Goal: Information Seeking & Learning: Learn about a topic

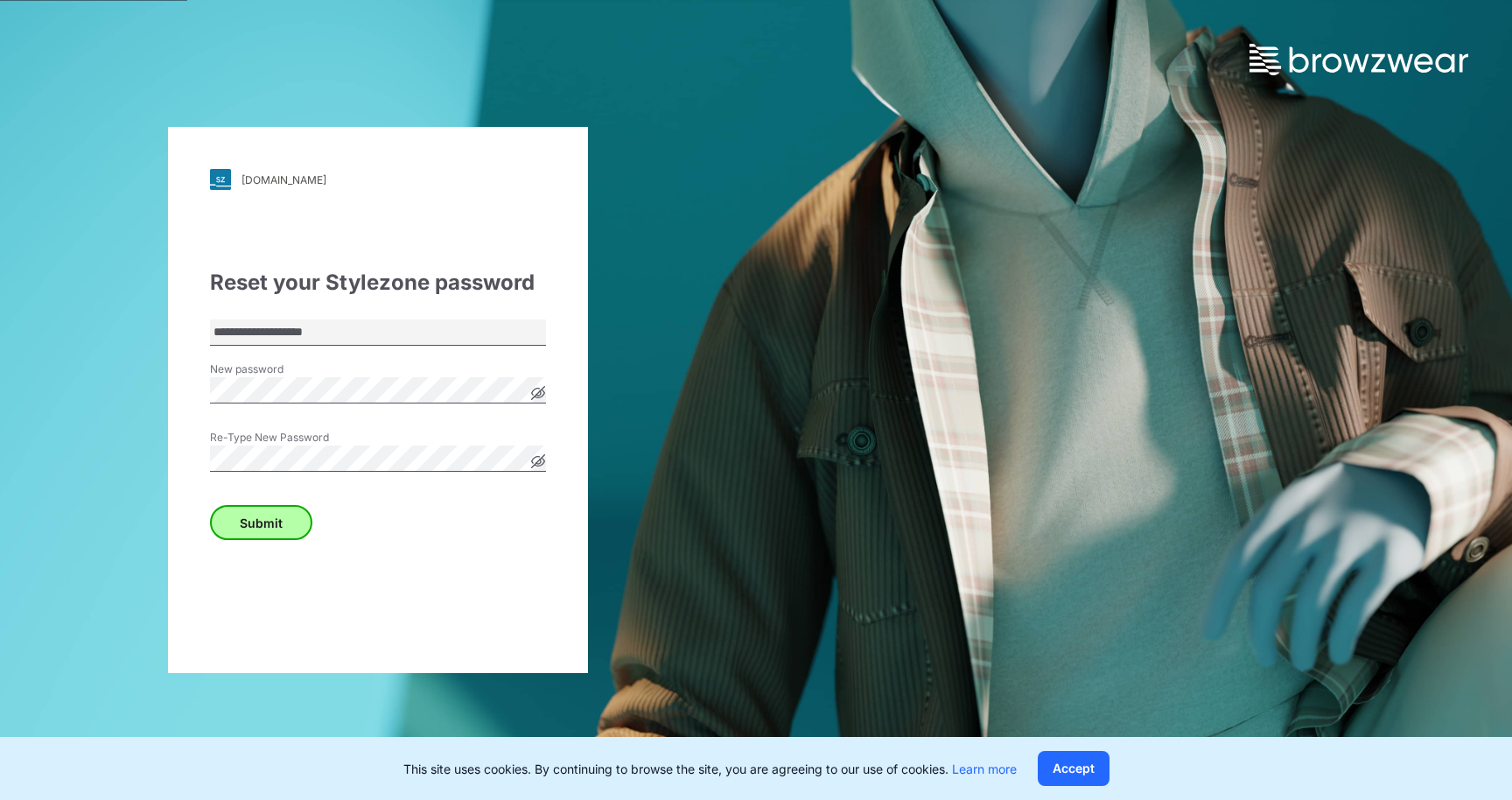
click at [269, 521] on button "Submit" at bounding box center [261, 523] width 103 height 35
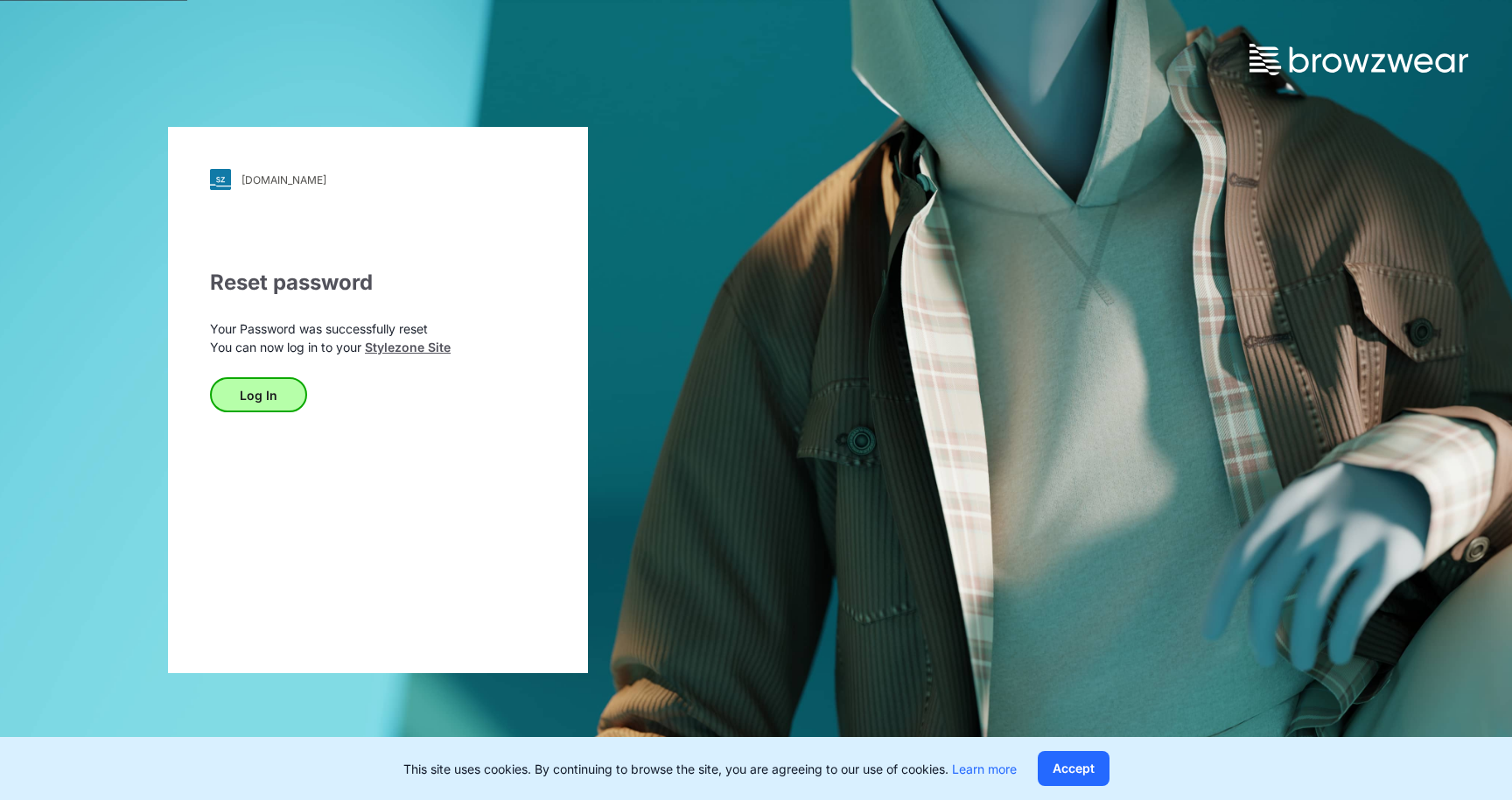
click at [253, 395] on button "Log In" at bounding box center [258, 395] width 97 height 35
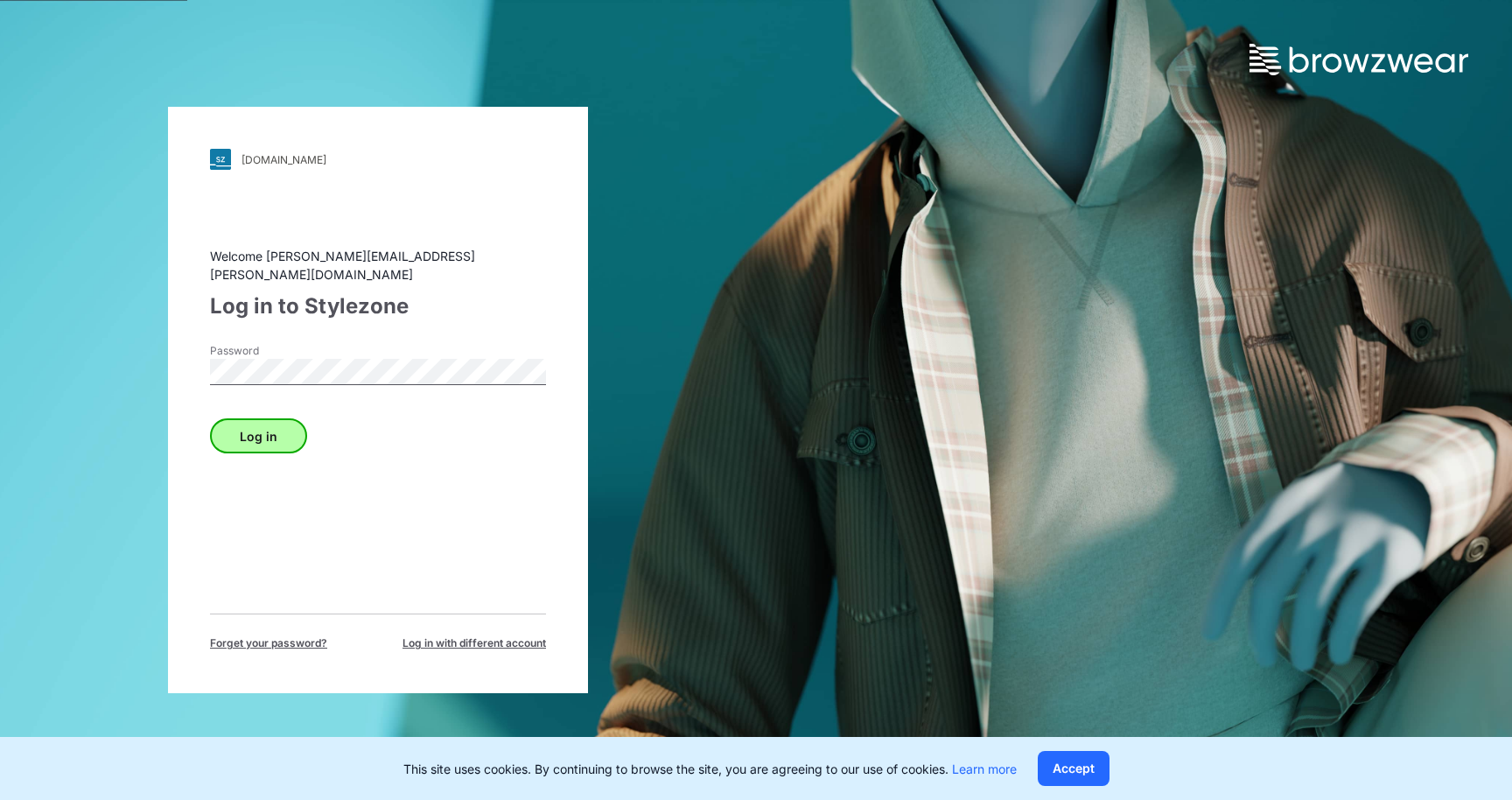
click at [261, 429] on button "Log in" at bounding box center [258, 436] width 97 height 35
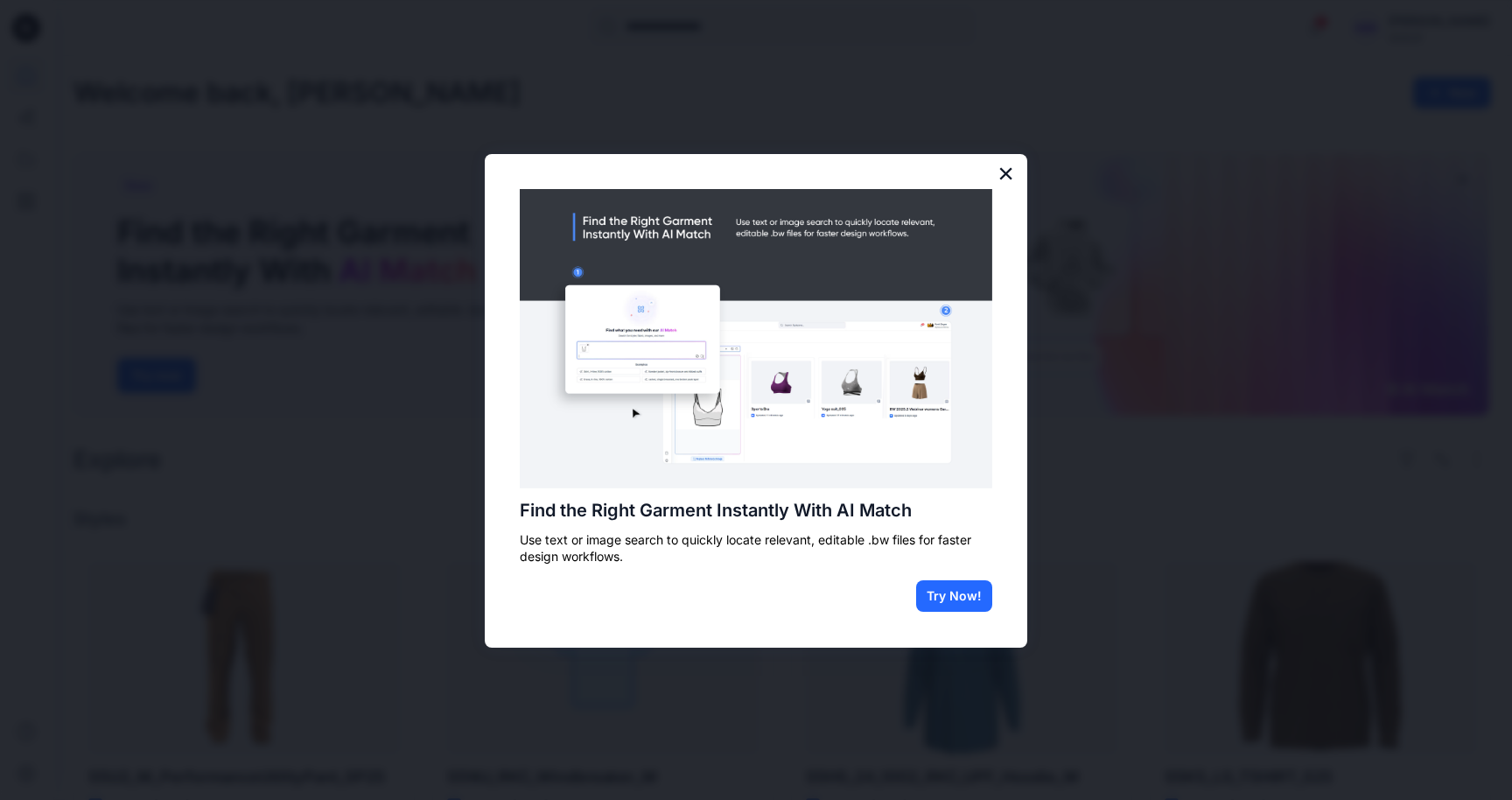
click at [1004, 176] on button "×" at bounding box center [1005, 173] width 17 height 28
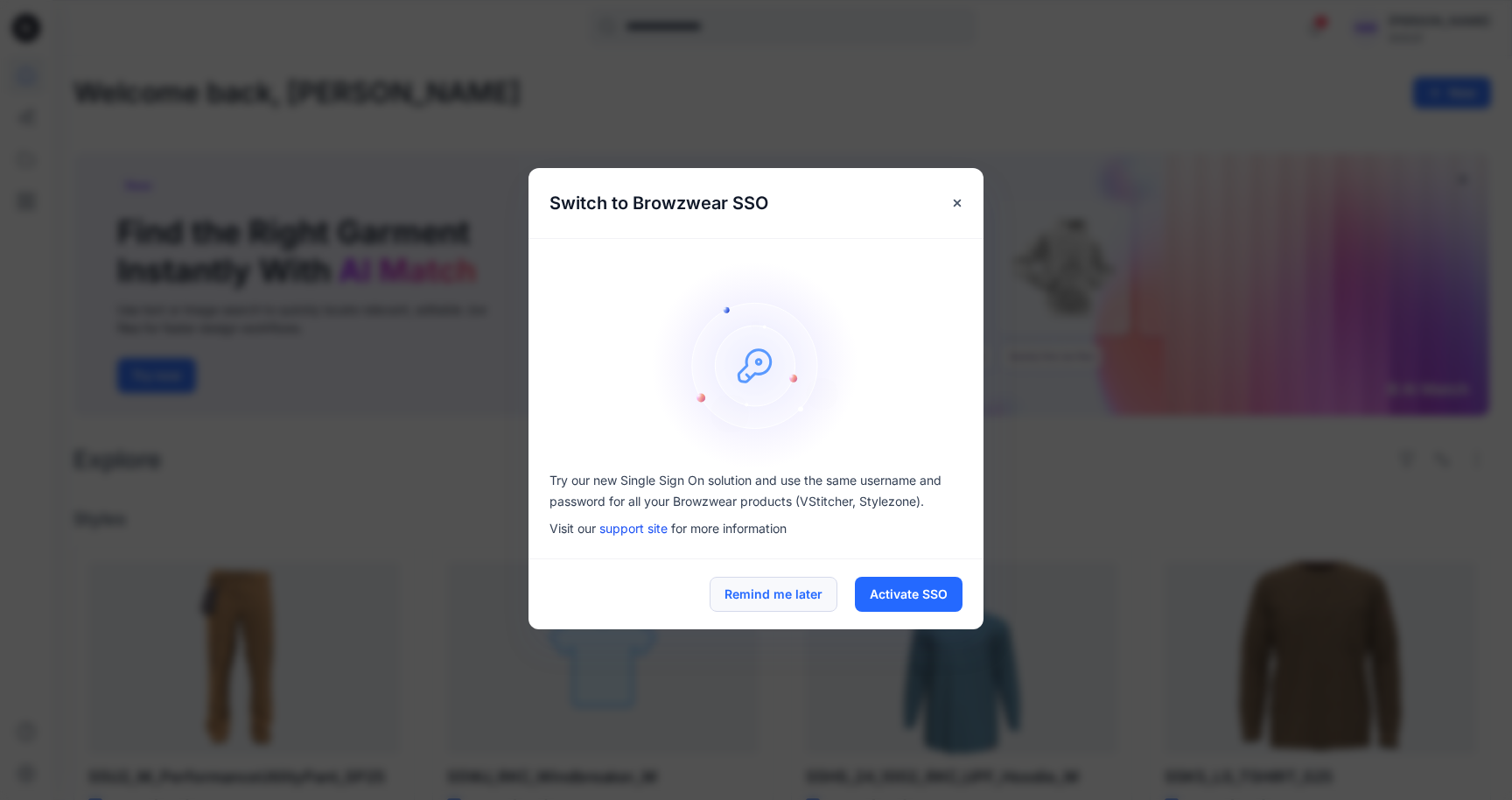
click at [801, 590] on button "Remind me later" at bounding box center [773, 595] width 127 height 35
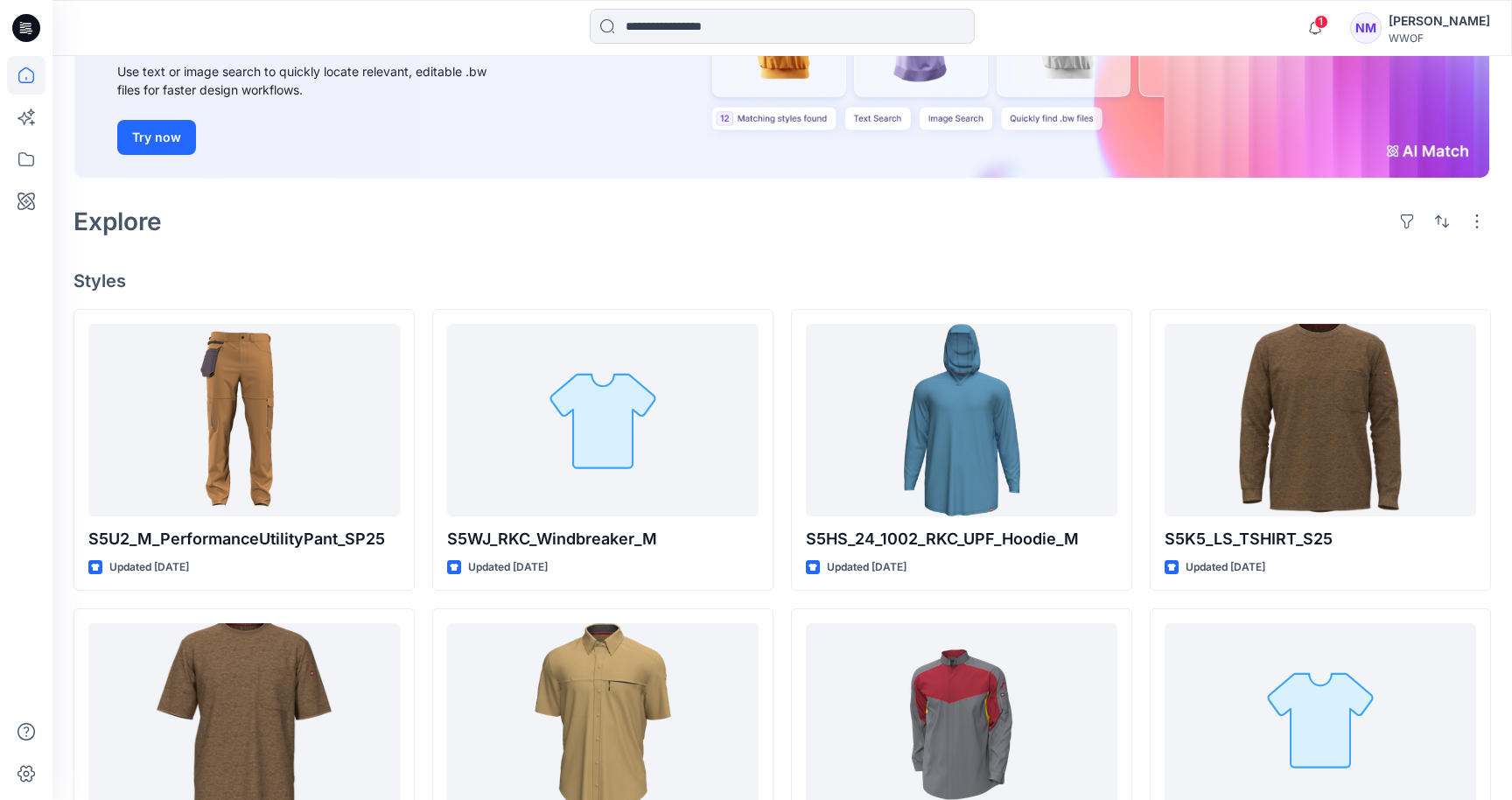
scroll to position [249, 0]
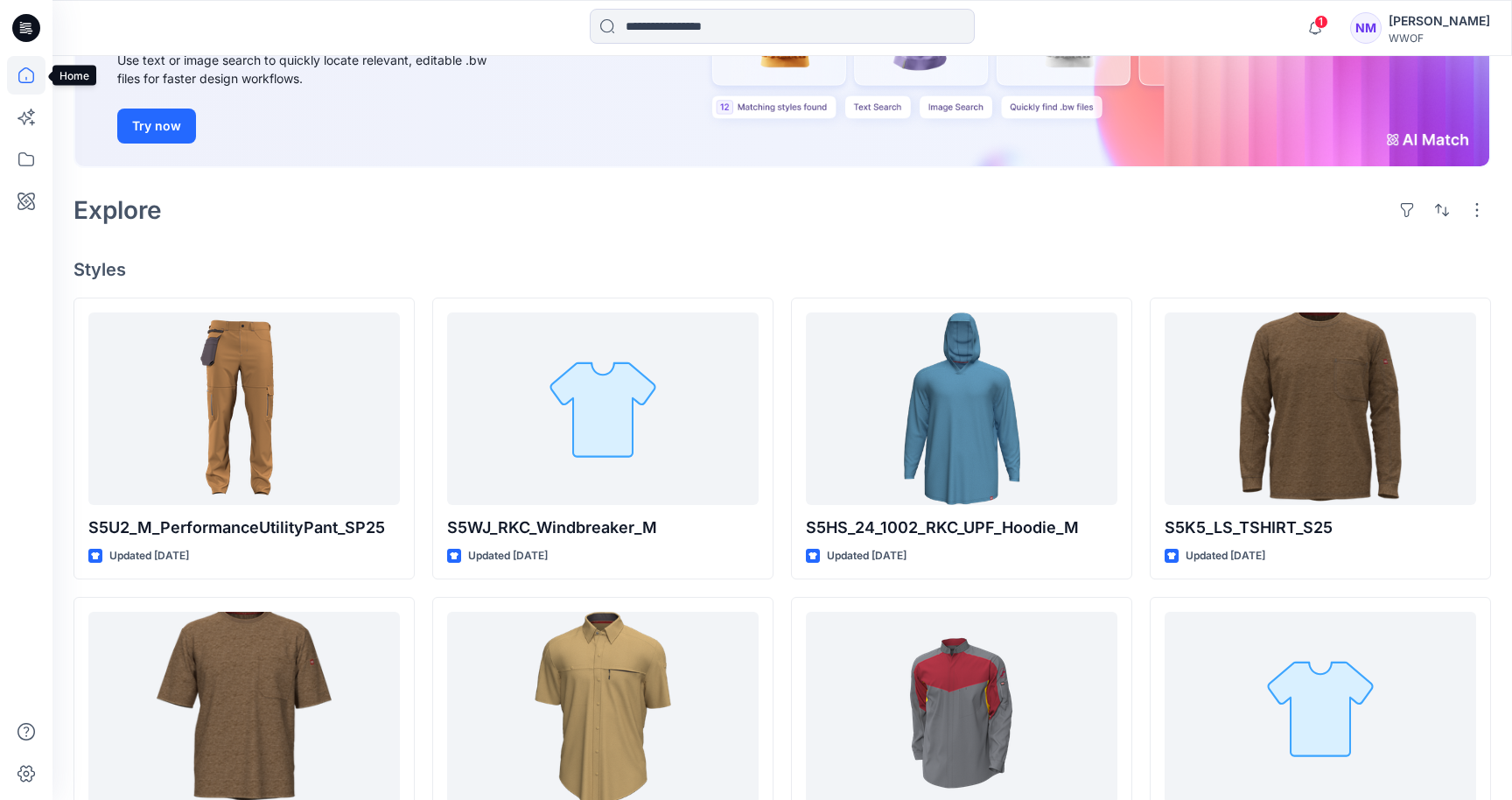
click at [28, 78] on icon at bounding box center [26, 76] width 39 height 39
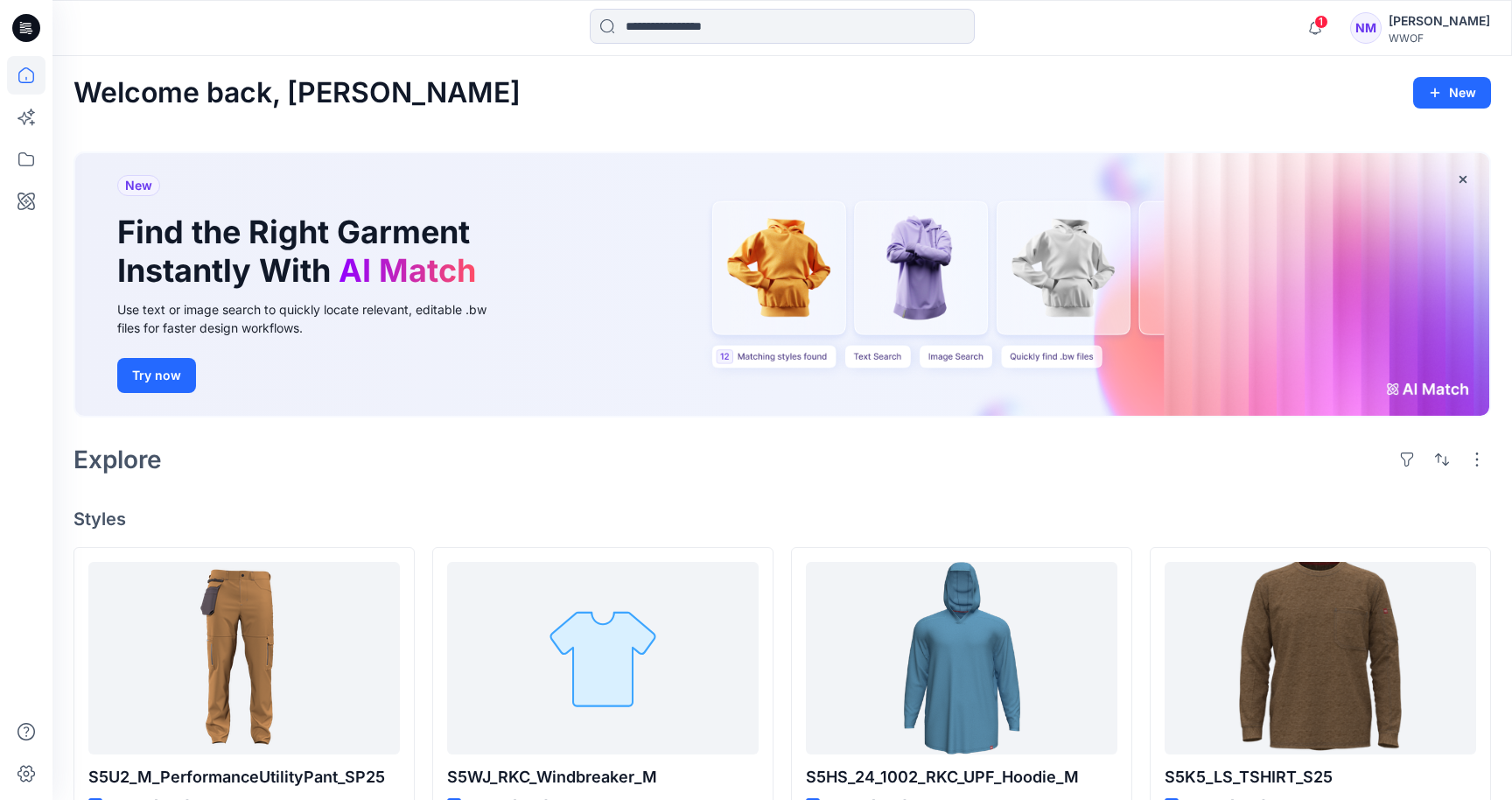
scroll to position [0, 0]
click at [25, 155] on icon at bounding box center [26, 159] width 39 height 39
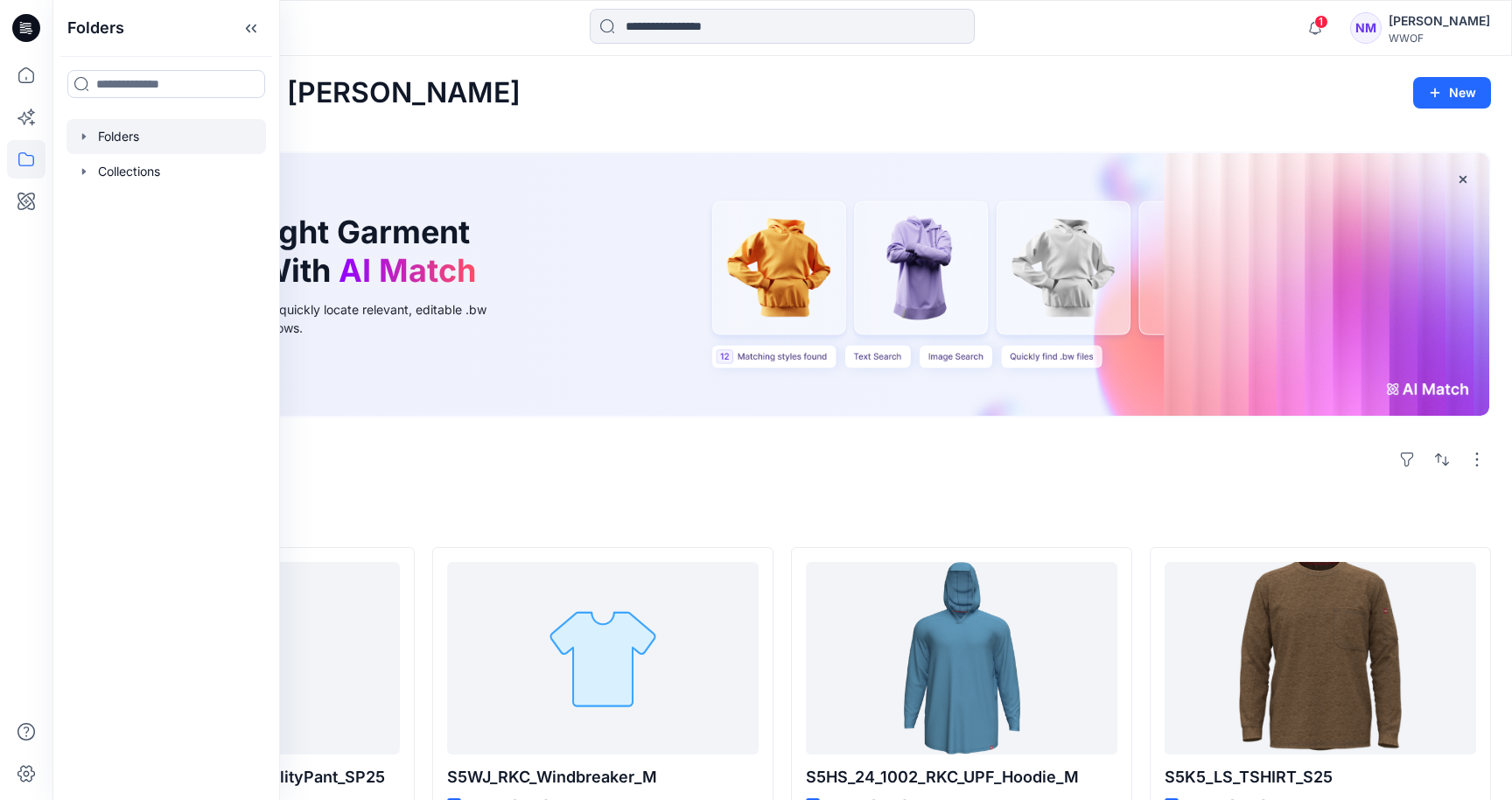
click at [121, 137] on div at bounding box center [166, 137] width 199 height 35
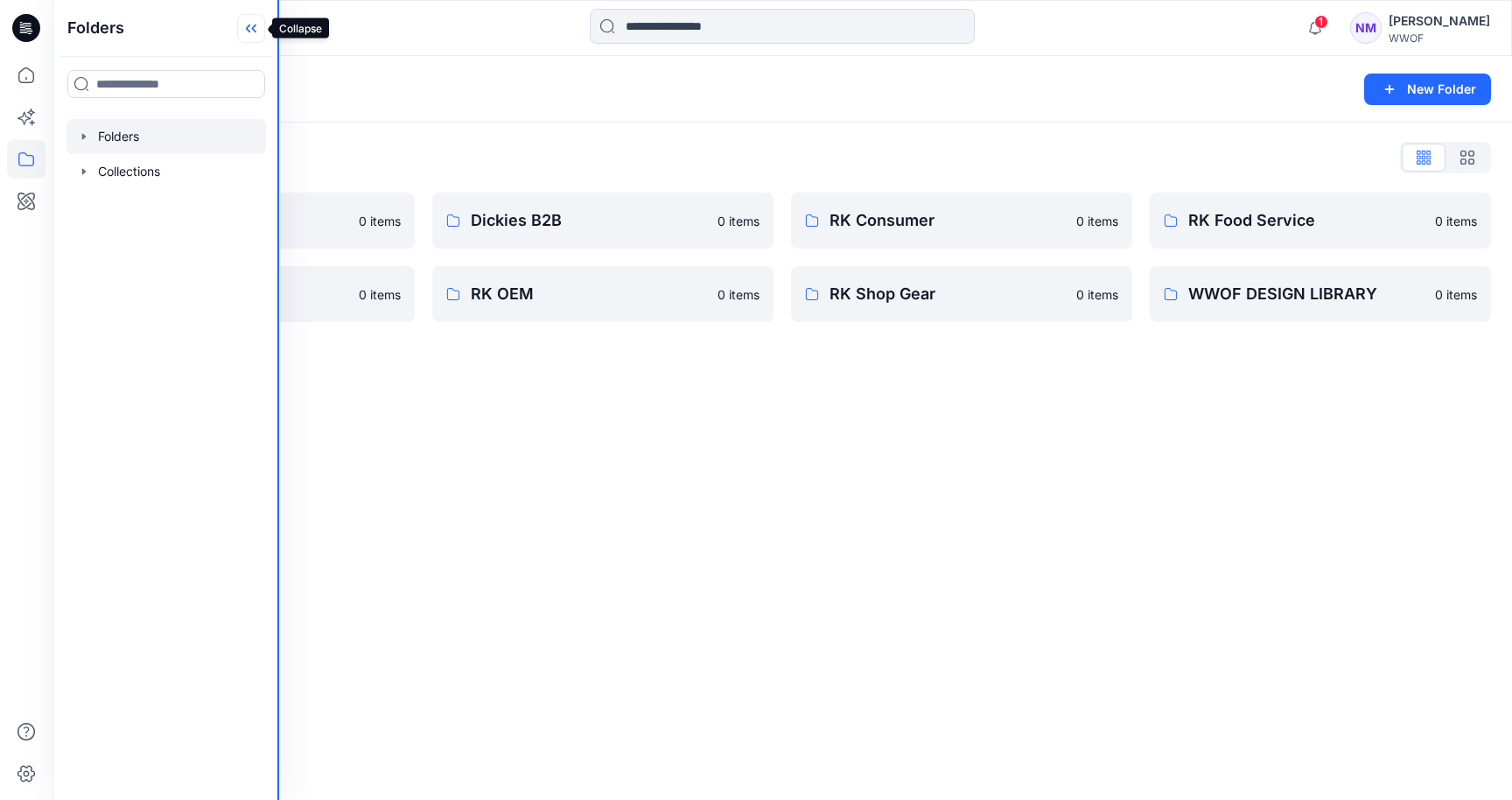
drag, startPoint x: 278, startPoint y: 44, endPoint x: 261, endPoint y: 30, distance: 22.0
click at [261, 30] on div "Folders Folders Collections" at bounding box center [166, 400] width 227 height 800
click at [483, 33] on div at bounding box center [781, 28] width 730 height 39
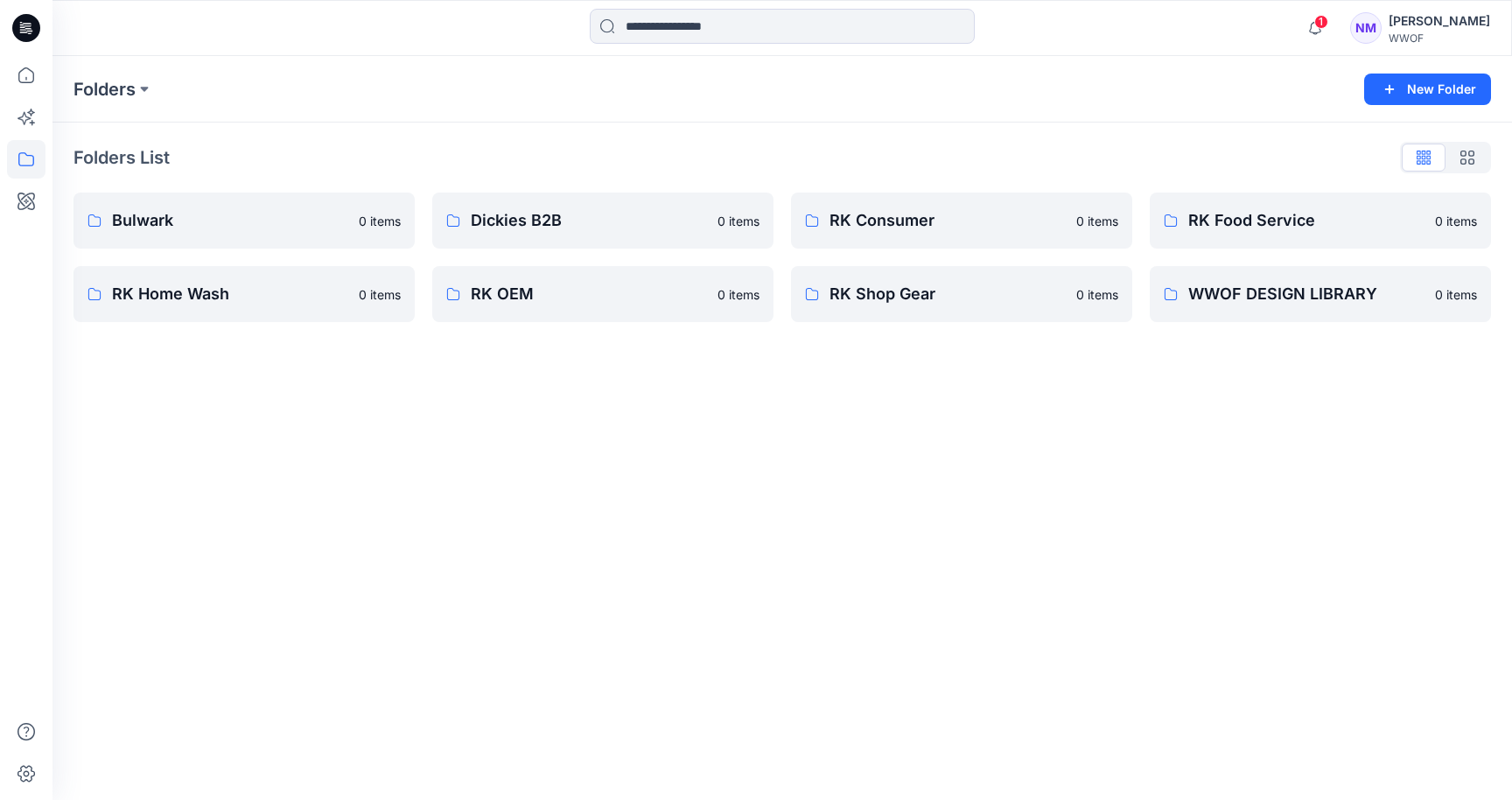
click at [26, 23] on icon at bounding box center [26, 28] width 28 height 28
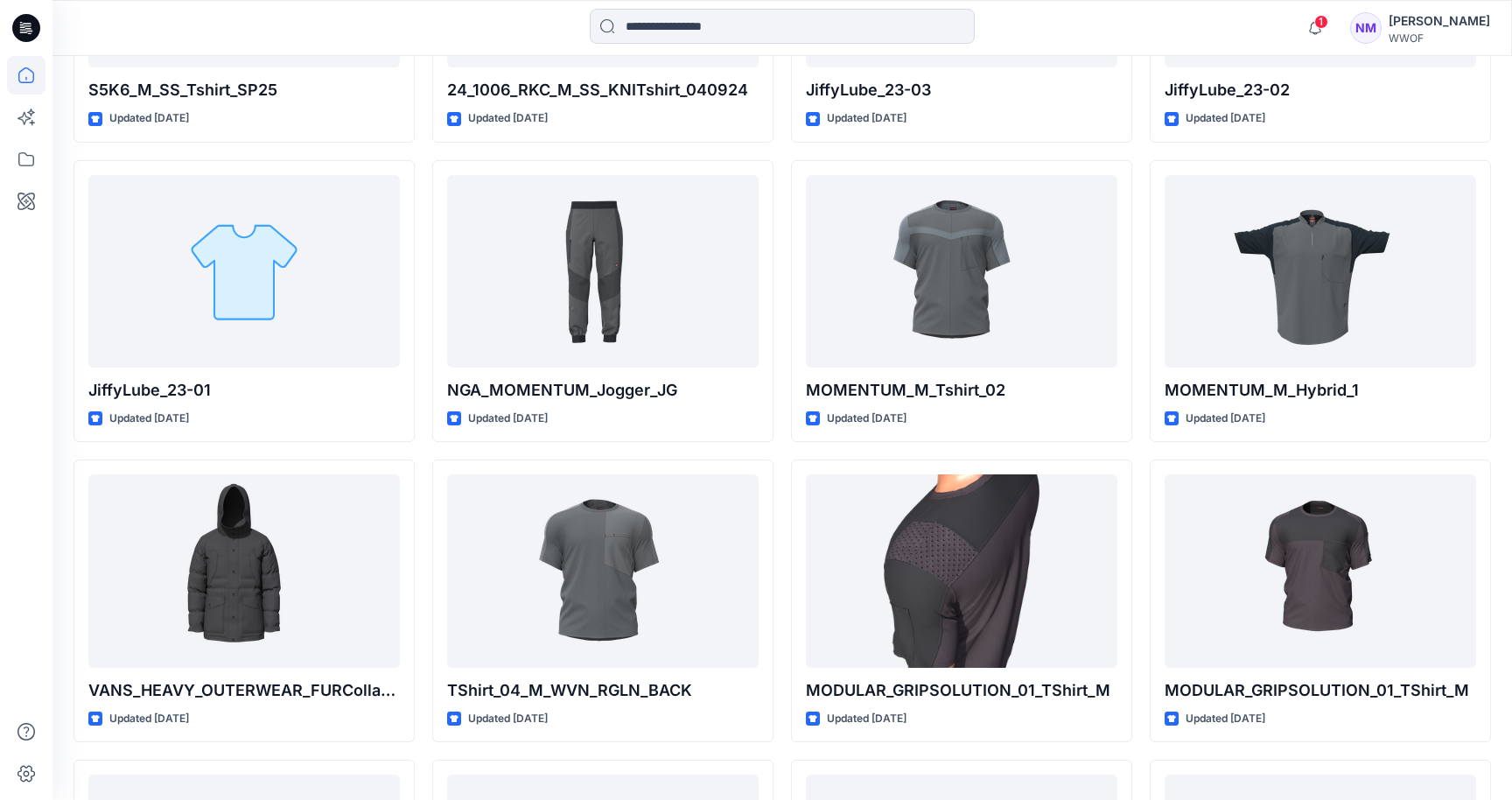
scroll to position [1003, 0]
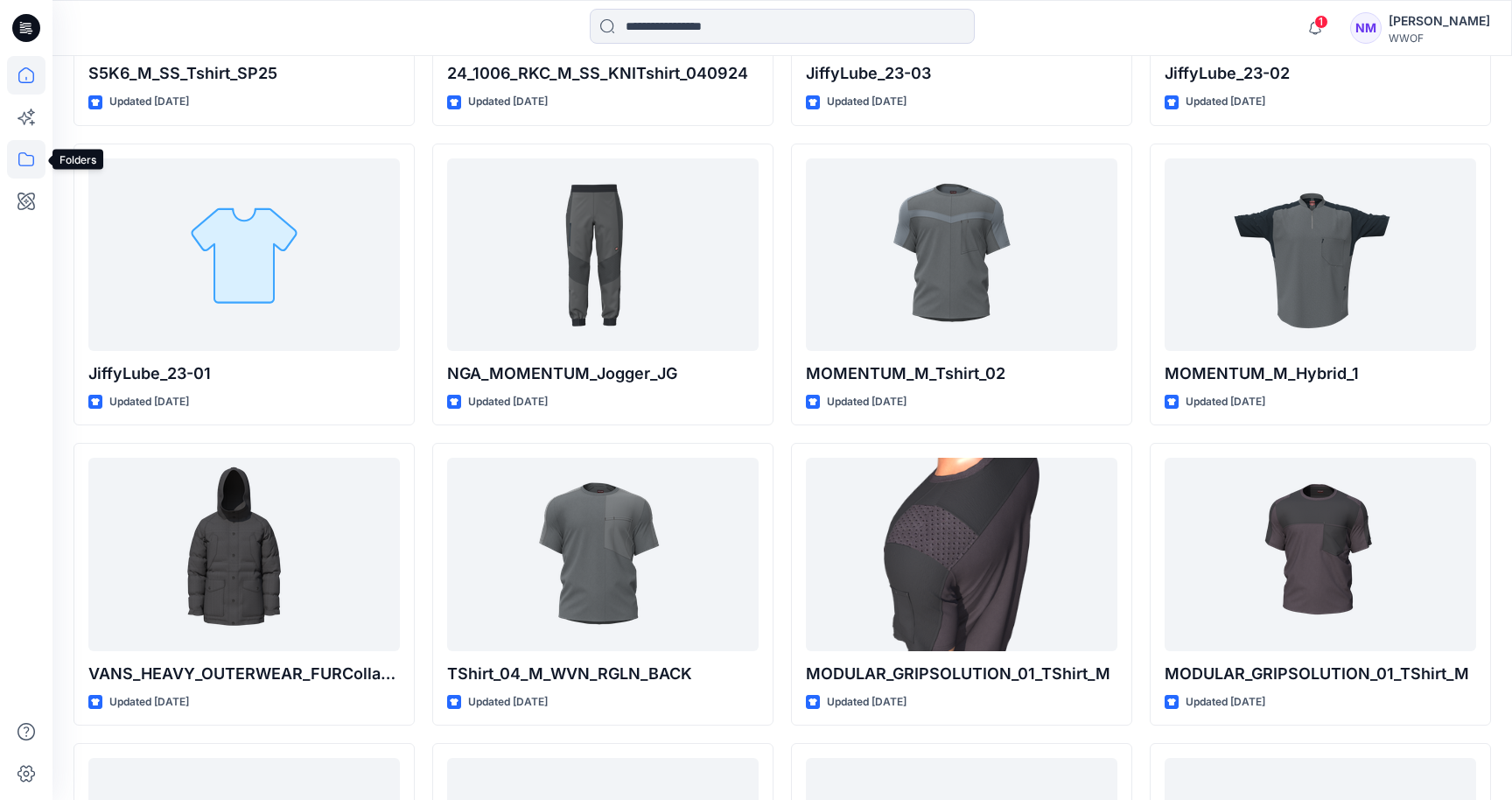
click at [32, 157] on icon at bounding box center [26, 159] width 39 height 39
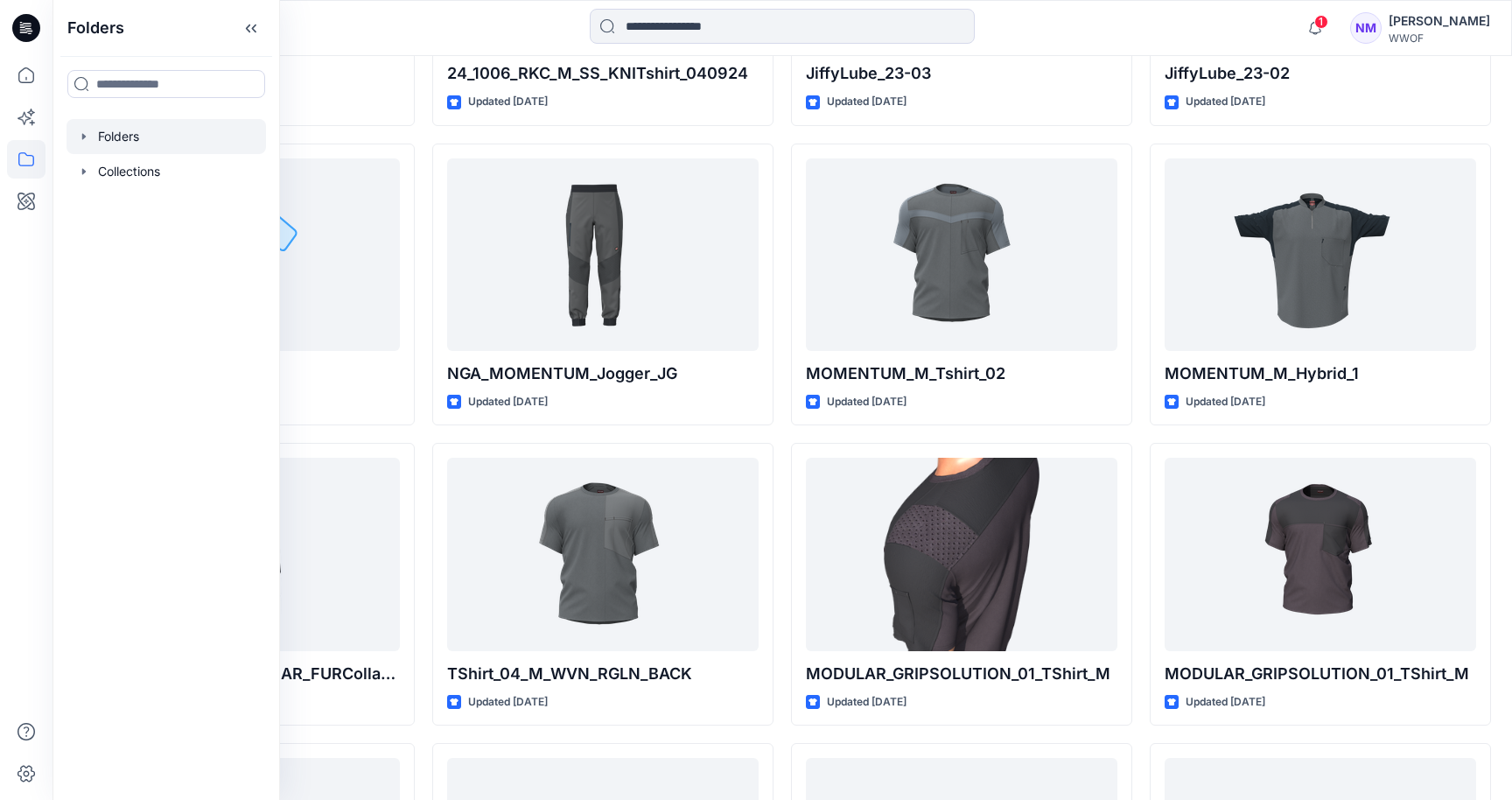
click at [81, 139] on icon "button" at bounding box center [84, 136] width 14 height 14
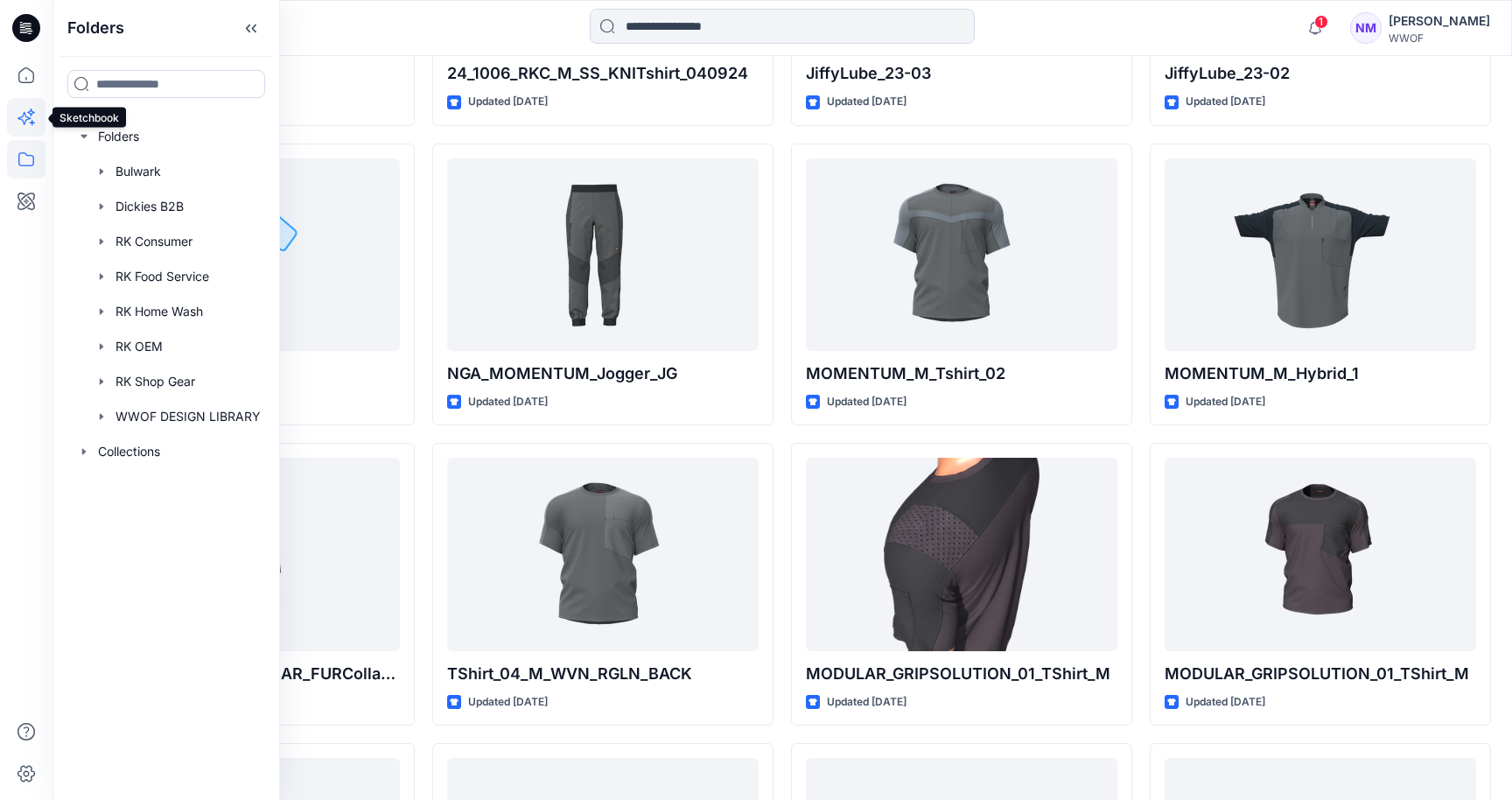
click at [19, 118] on icon at bounding box center [26, 118] width 39 height 39
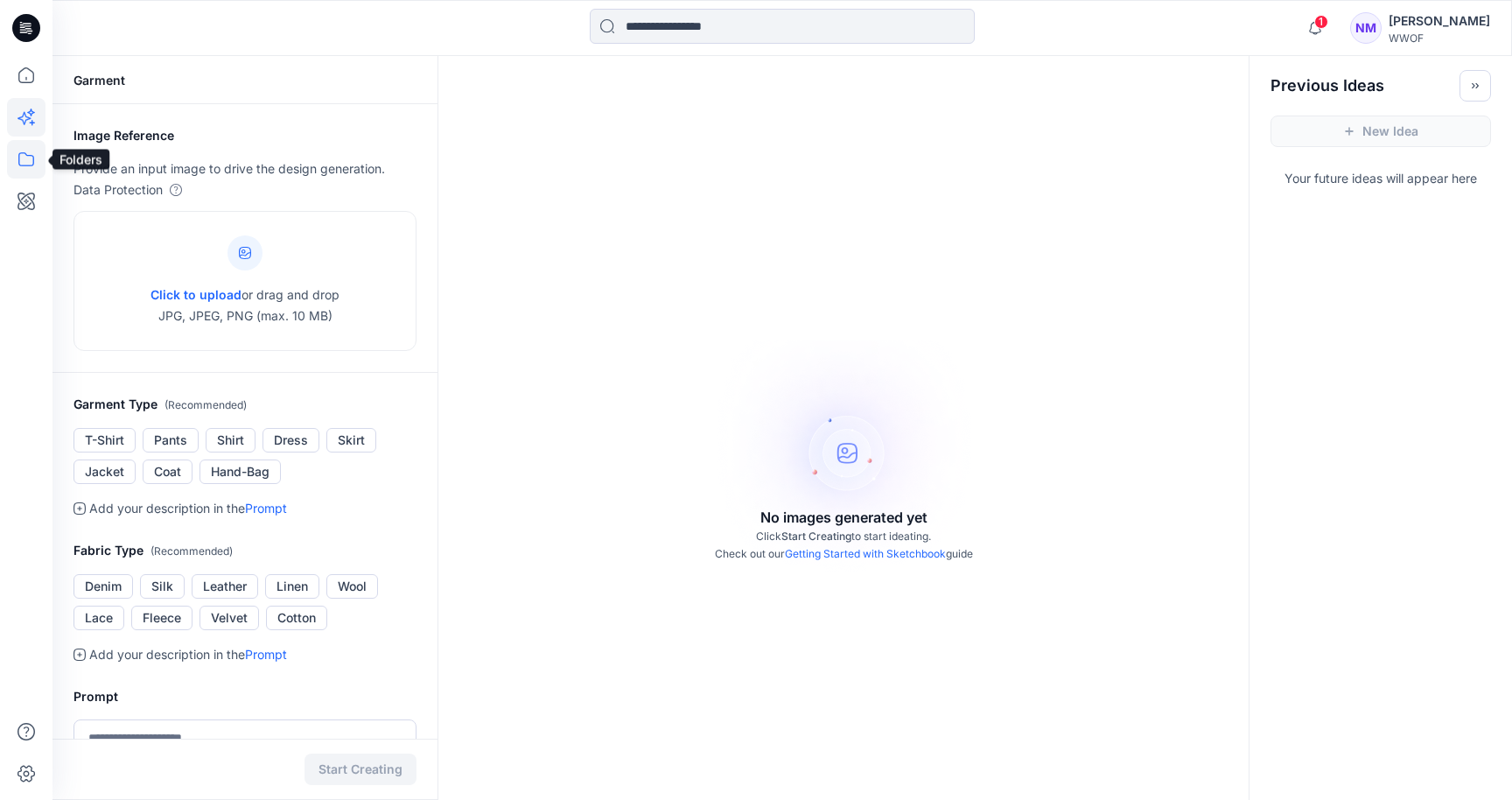
click at [28, 158] on icon at bounding box center [26, 159] width 39 height 39
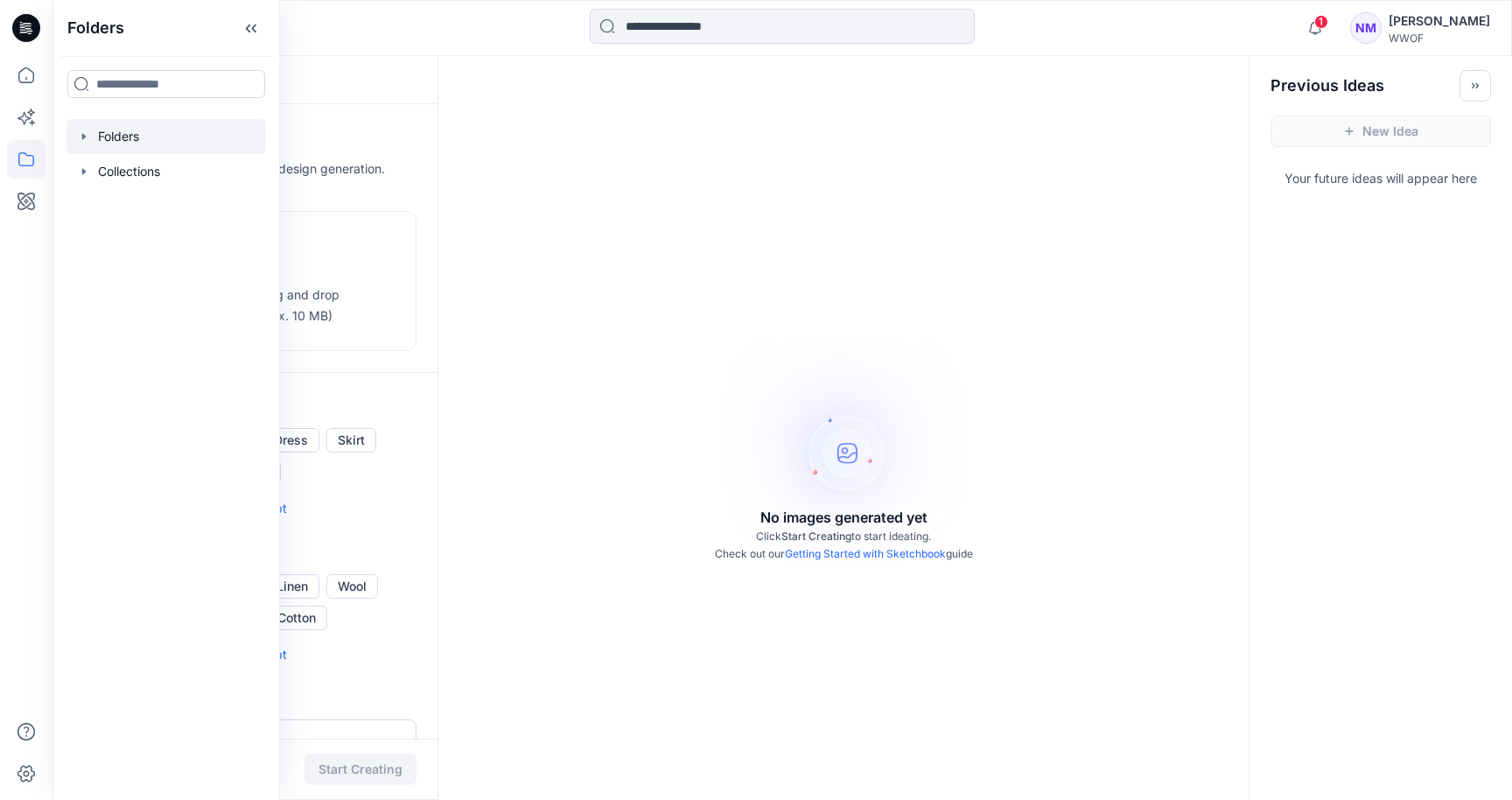
click at [127, 137] on div at bounding box center [166, 137] width 199 height 35
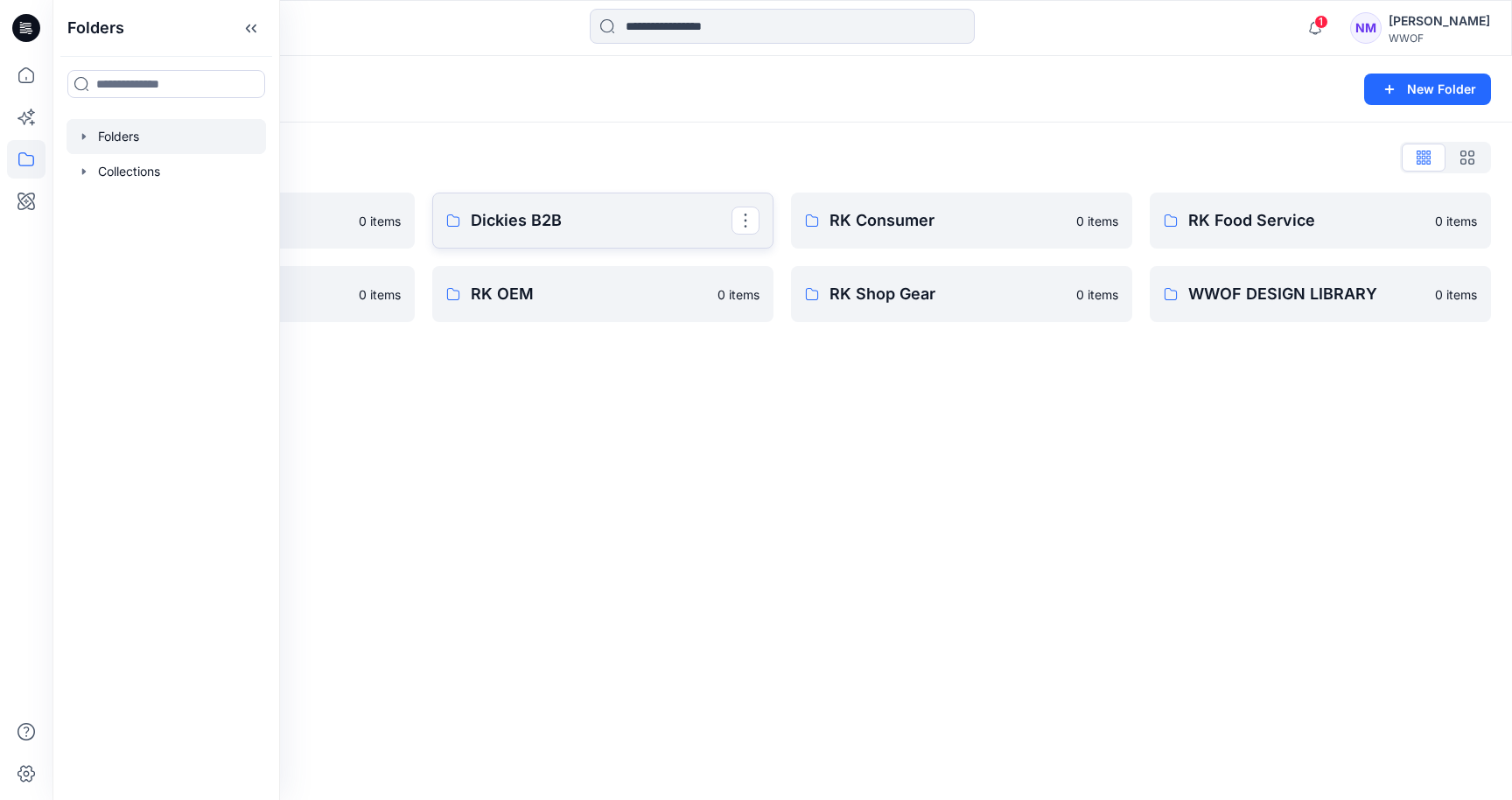
click at [566, 231] on p "Dickies B2B" at bounding box center [601, 220] width 261 height 25
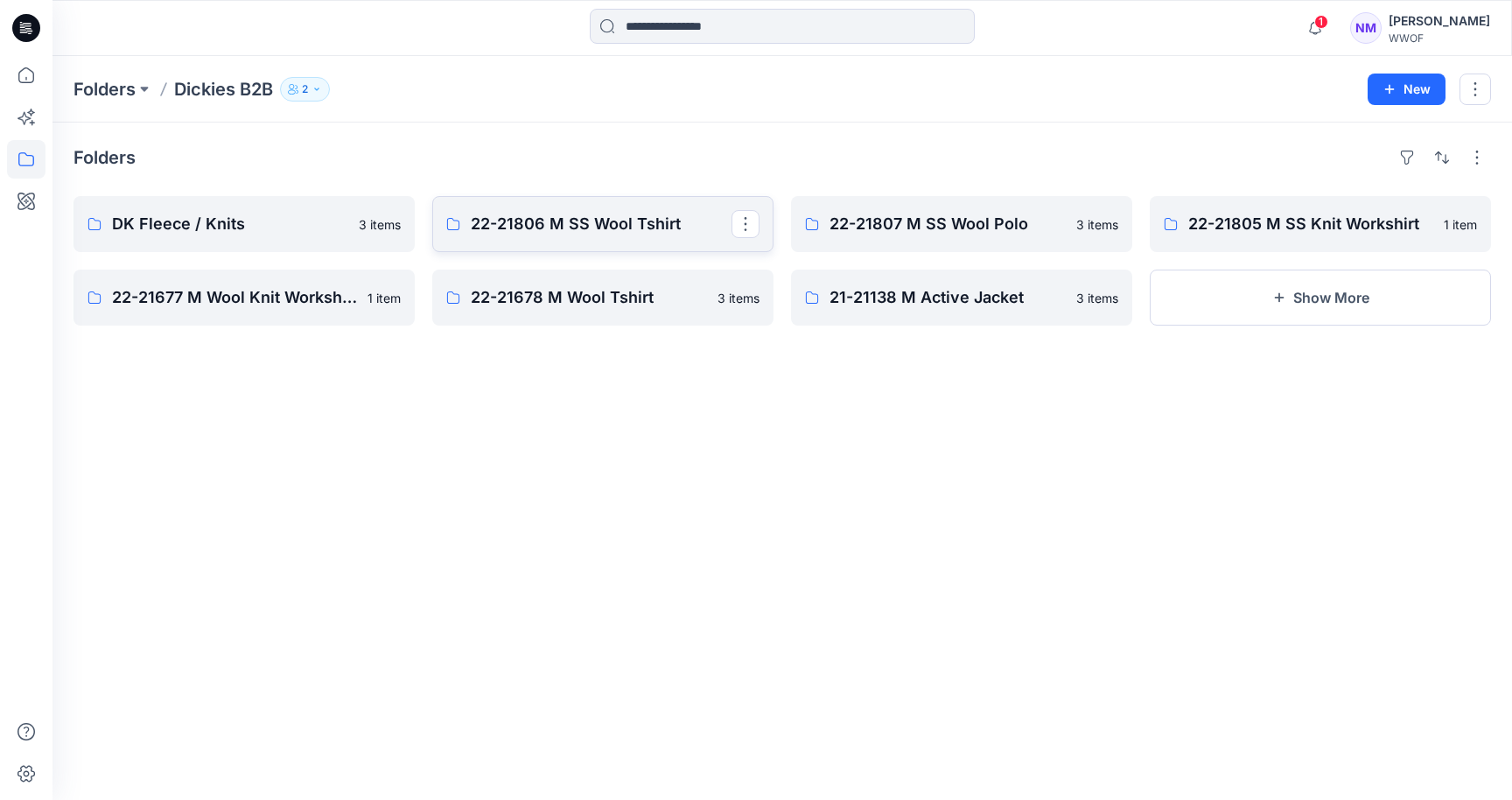
click at [514, 224] on p "22-21806 M SS Wool Tshirt" at bounding box center [601, 224] width 261 height 25
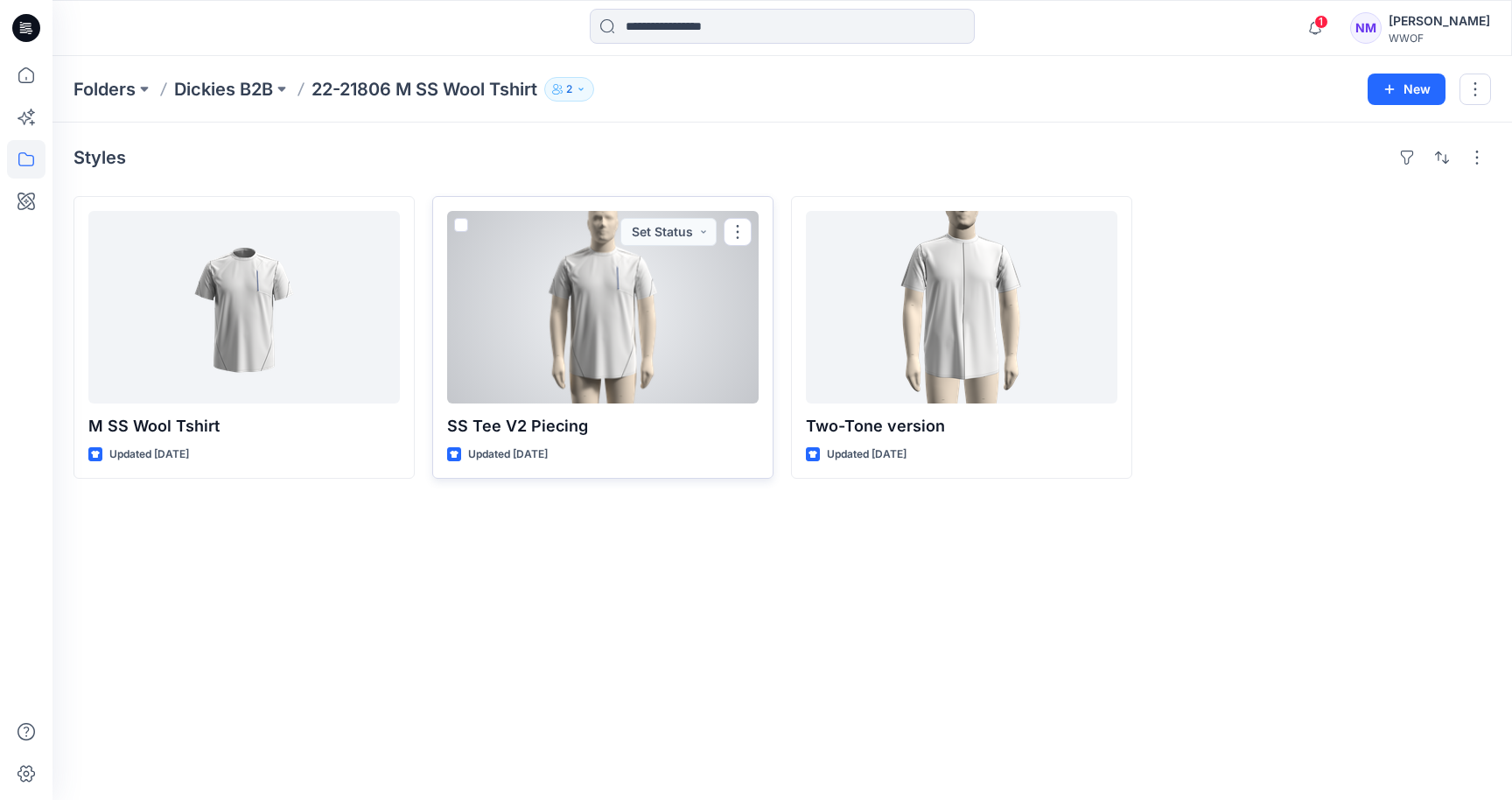
click at [623, 357] on div at bounding box center [602, 306] width 312 height 192
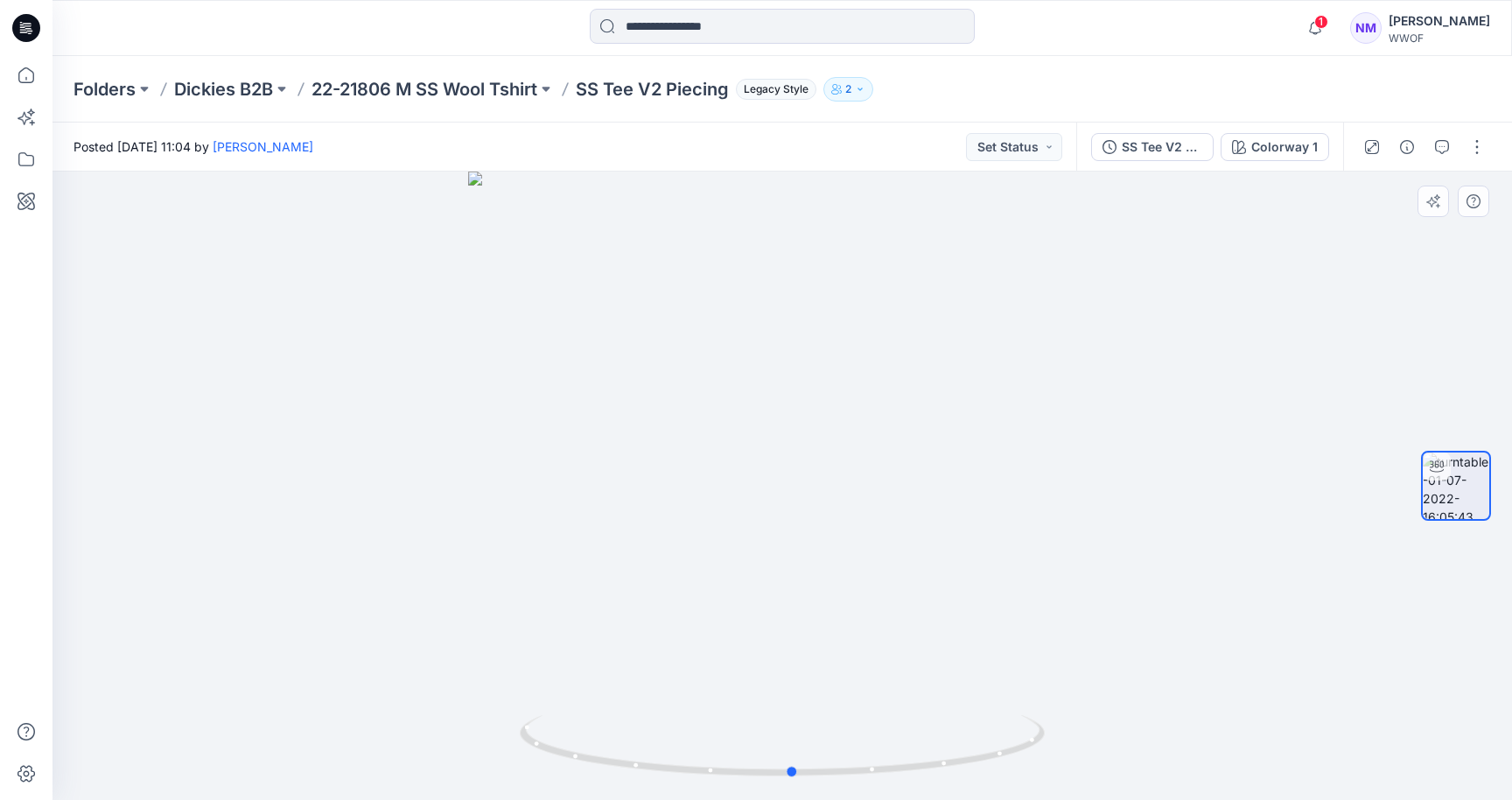
drag, startPoint x: 929, startPoint y: 595, endPoint x: 940, endPoint y: 587, distance: 13.6
click at [940, 587] on div at bounding box center [782, 486] width 1459 height 629
drag, startPoint x: 1115, startPoint y: 523, endPoint x: 891, endPoint y: 521, distance: 224.0
click at [891, 521] on div at bounding box center [782, 486] width 1459 height 629
click at [18, 167] on icon at bounding box center [26, 159] width 39 height 39
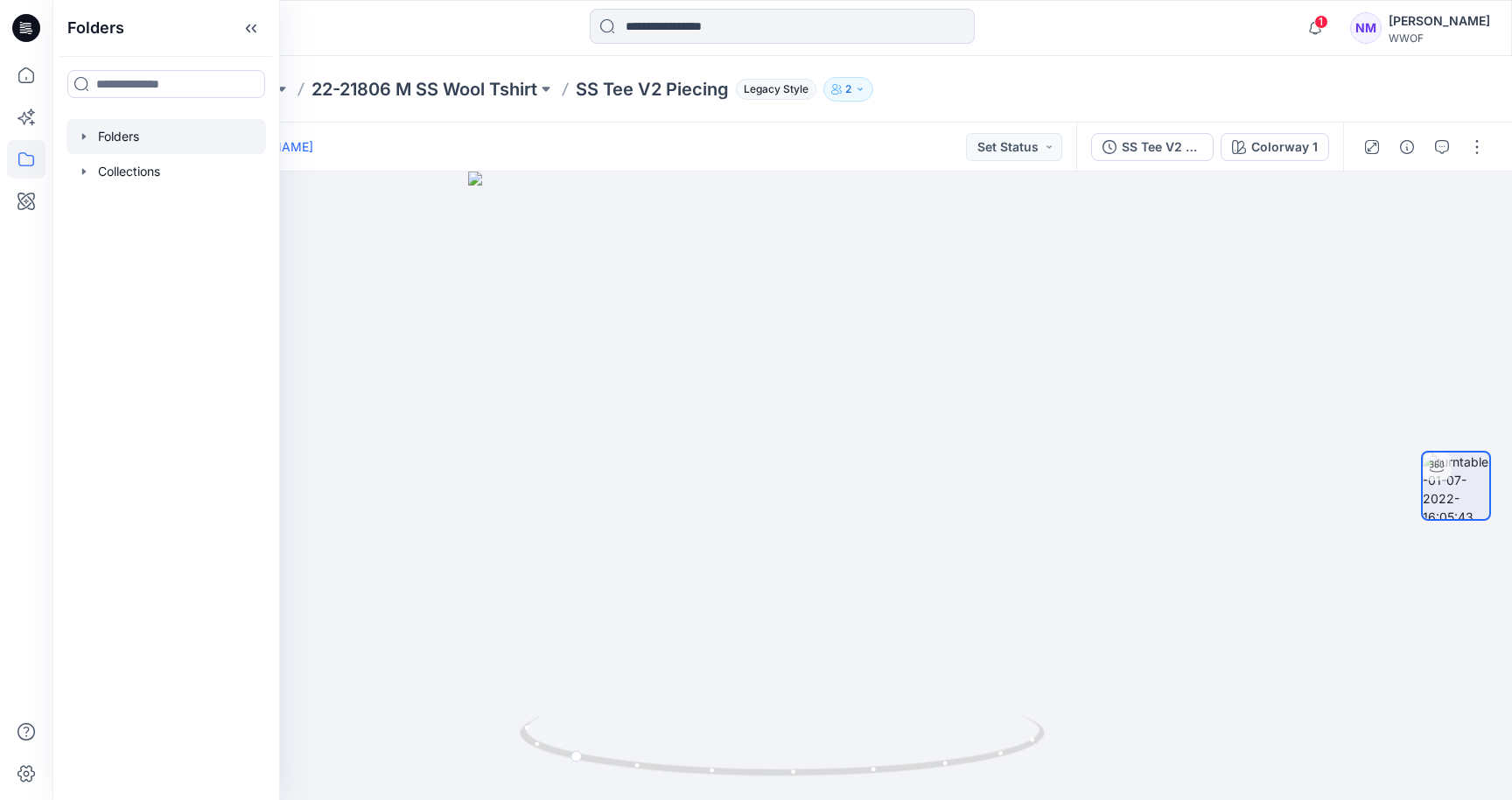
click at [112, 127] on div at bounding box center [166, 137] width 199 height 35
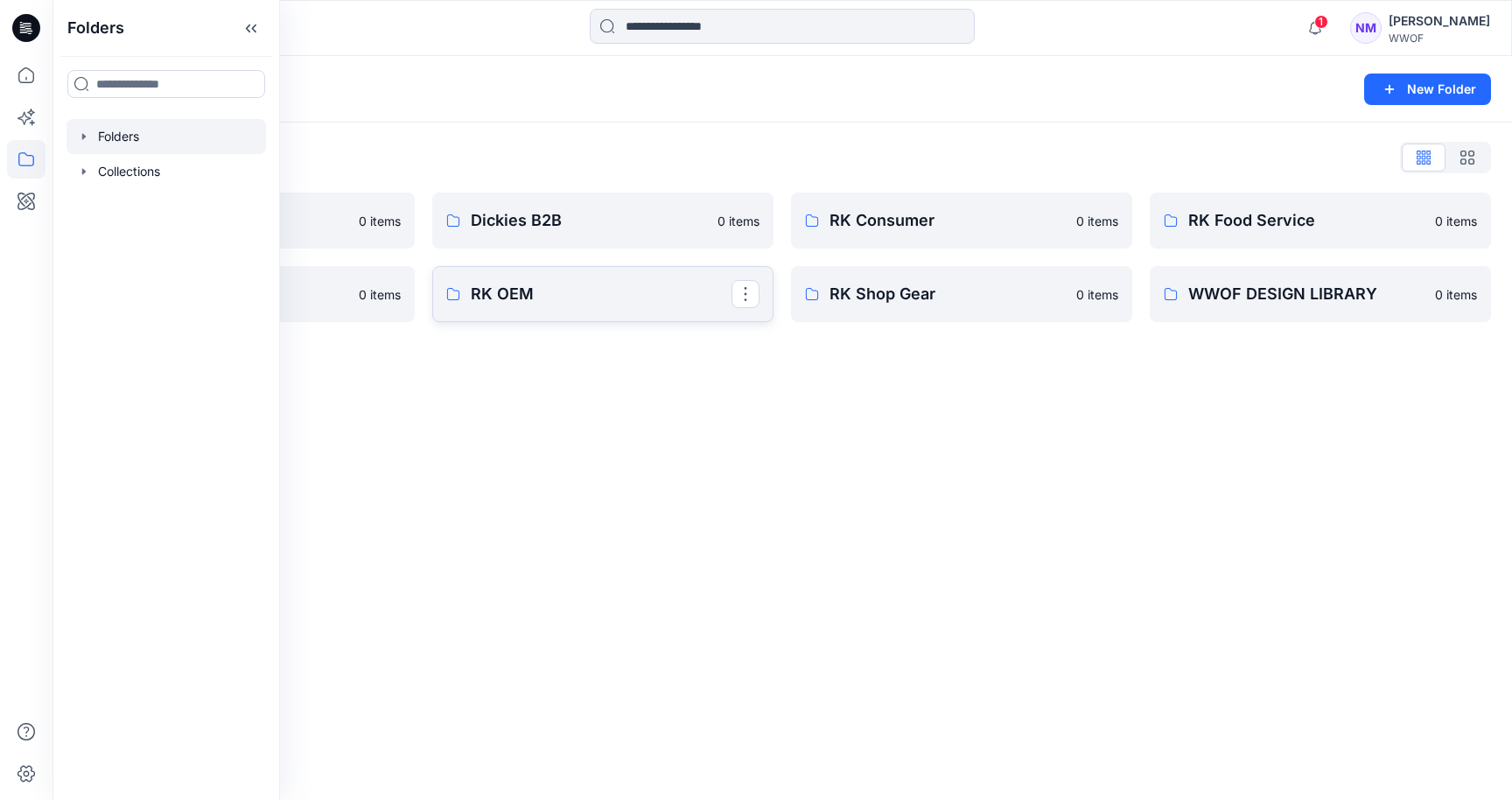
click at [513, 290] on p "RK OEM" at bounding box center [601, 294] width 261 height 25
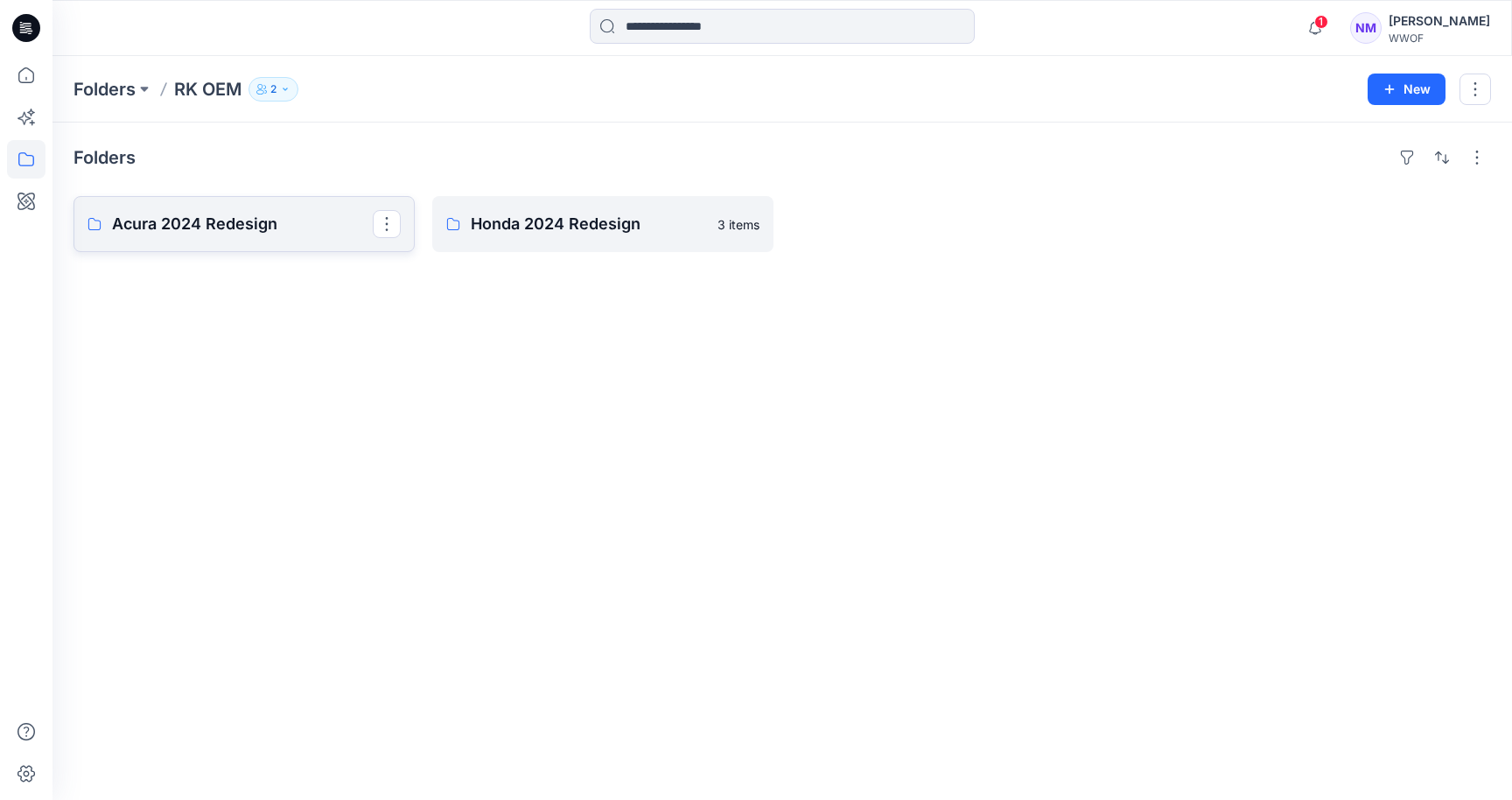
click at [169, 228] on p "Acura 2024 Redesign" at bounding box center [242, 224] width 261 height 25
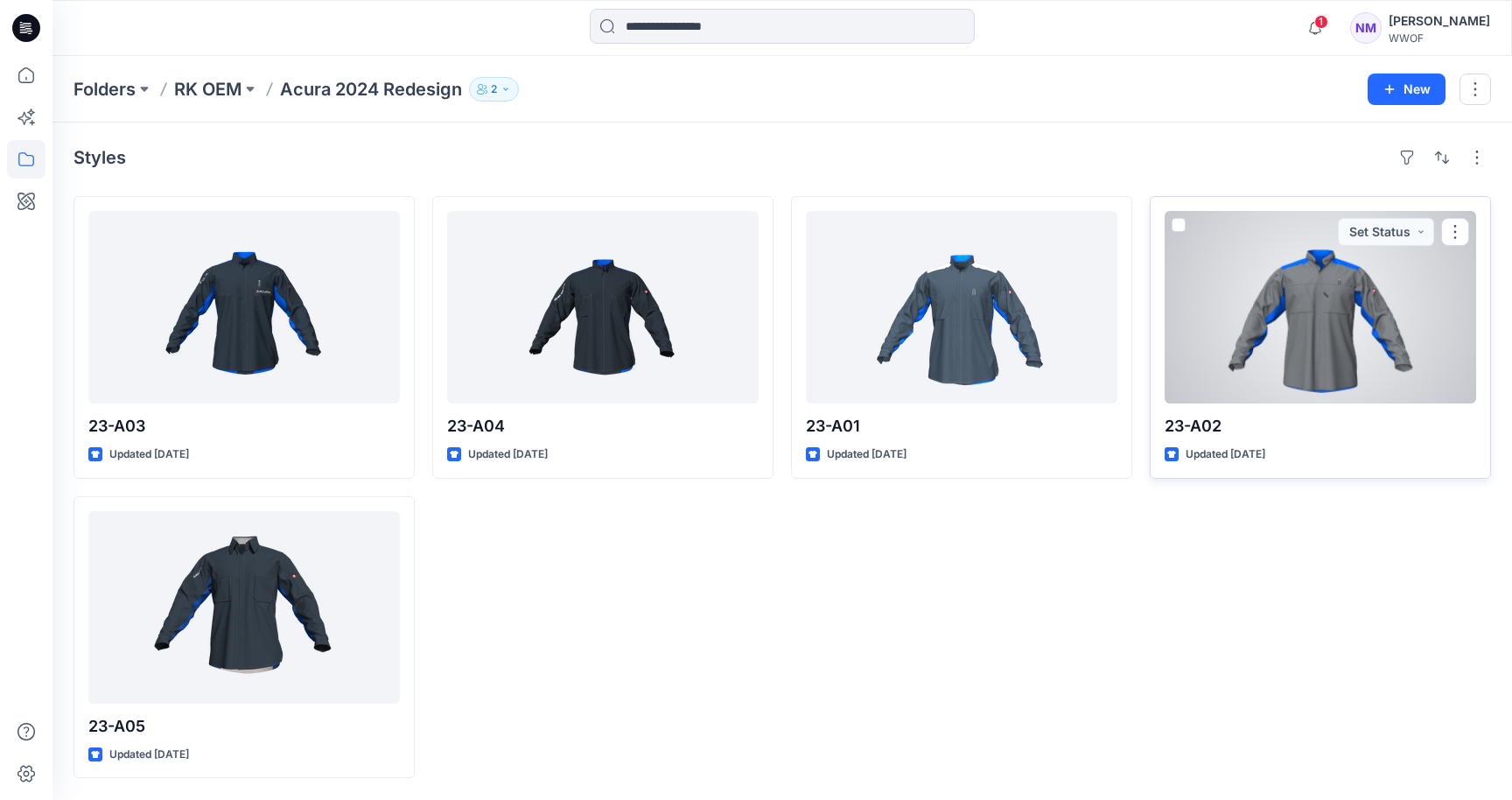
click at [1261, 351] on div at bounding box center [1320, 306] width 312 height 192
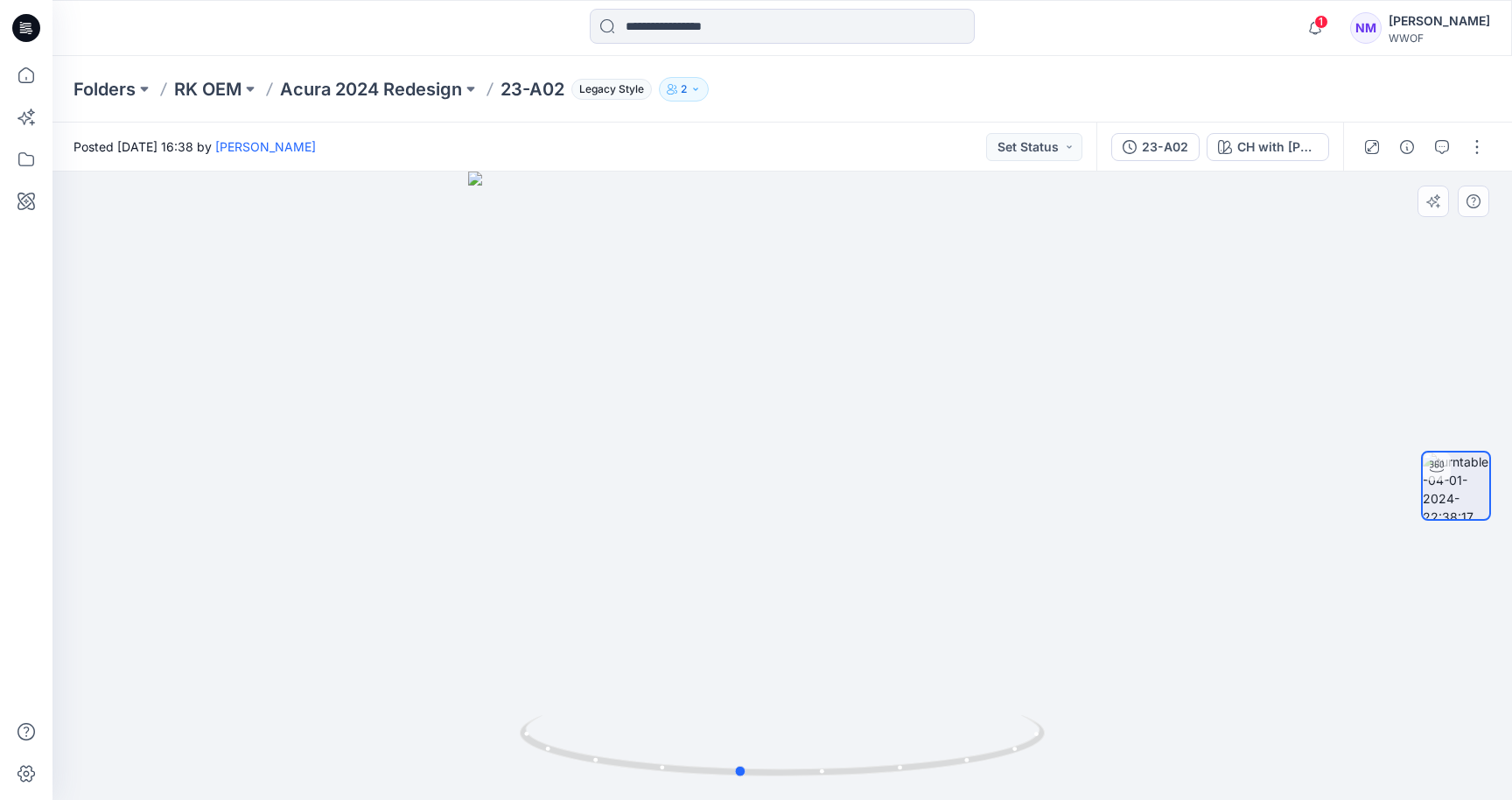
drag, startPoint x: 1082, startPoint y: 577, endPoint x: 1039, endPoint y: 570, distance: 43.6
click at [1039, 570] on div at bounding box center [782, 486] width 1459 height 629
click at [20, 78] on icon at bounding box center [26, 76] width 39 height 39
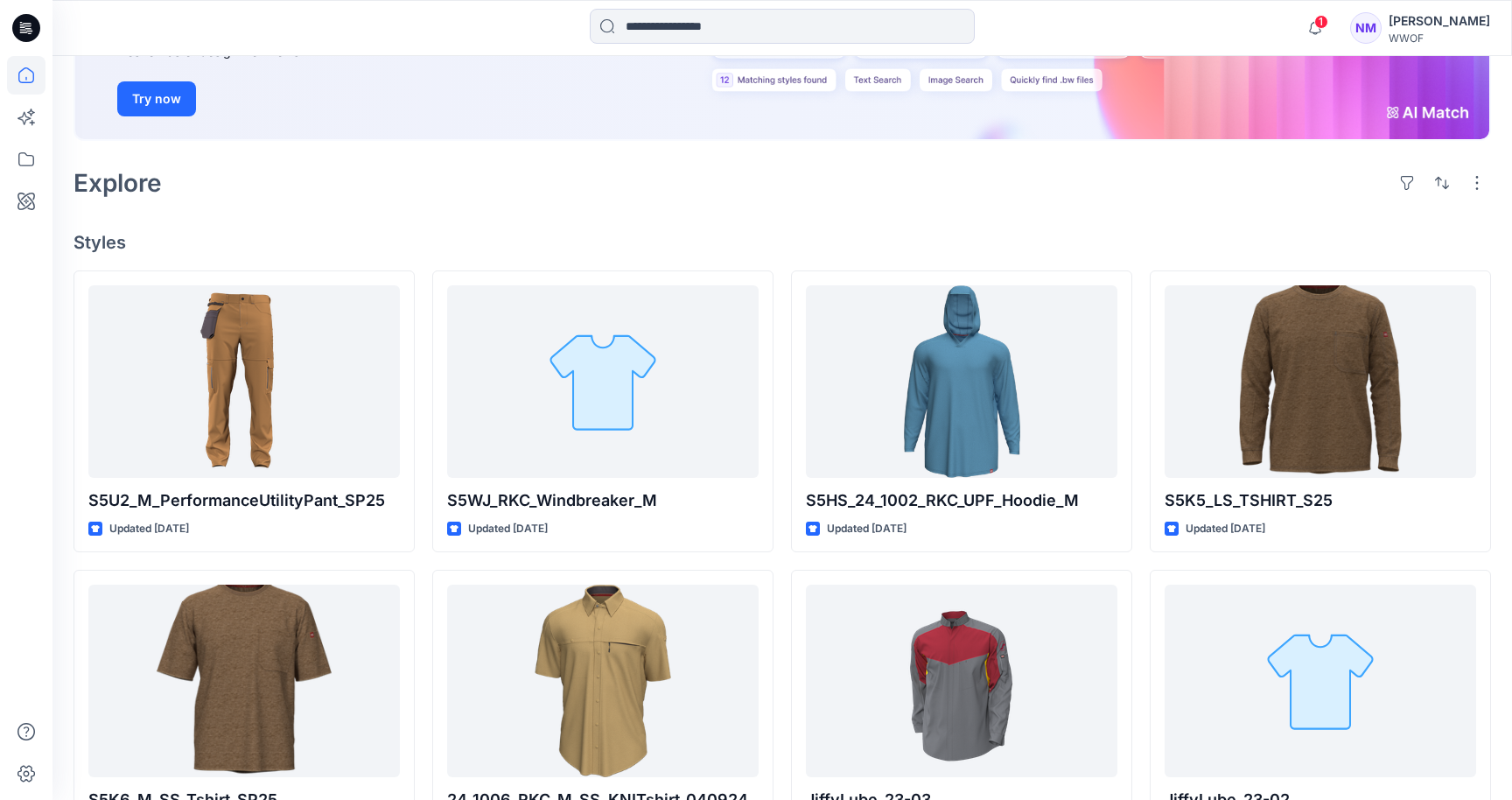
scroll to position [277, 0]
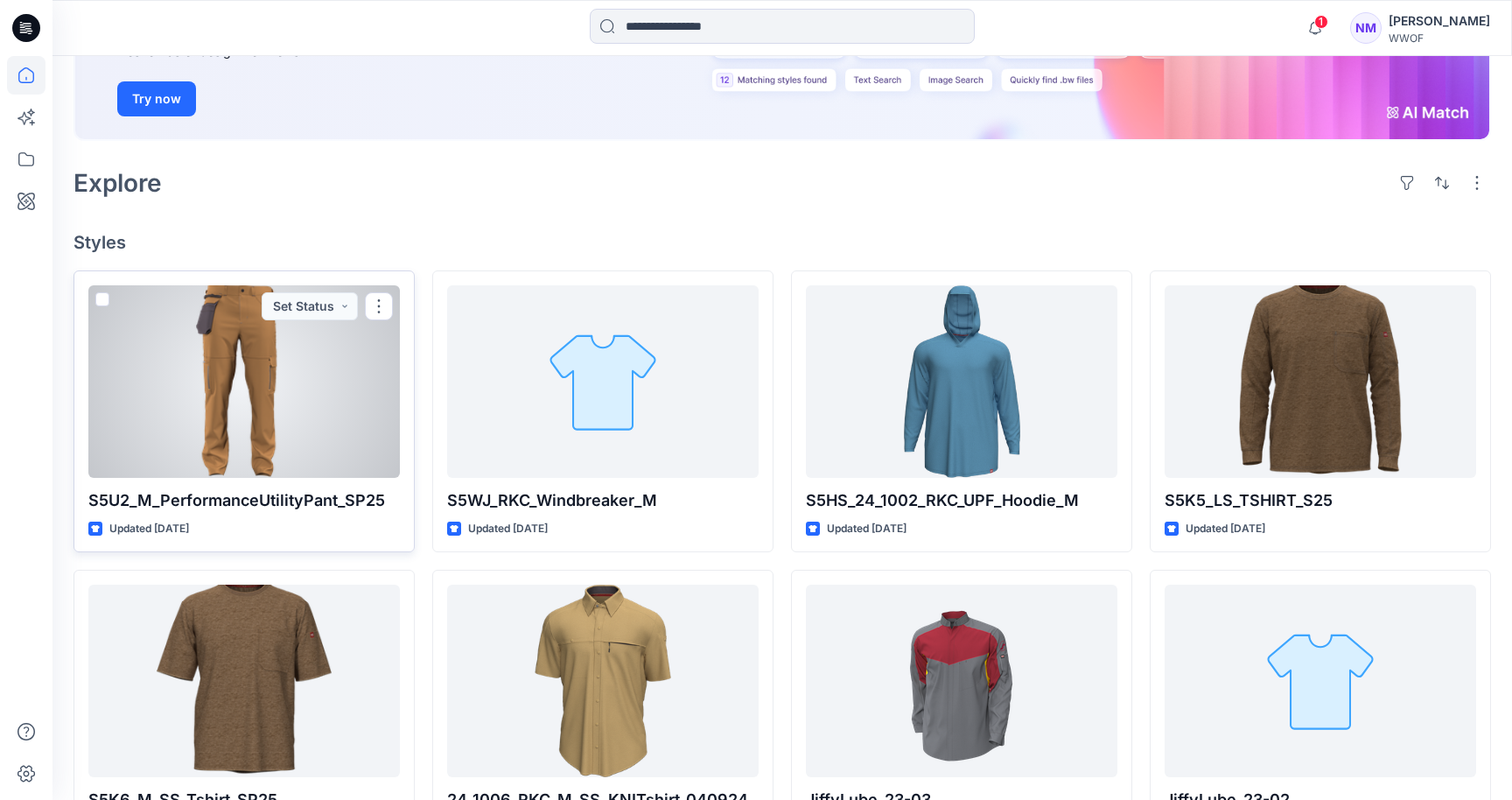
click at [223, 436] on div at bounding box center [244, 381] width 312 height 192
